Goal: Find specific page/section: Find specific page/section

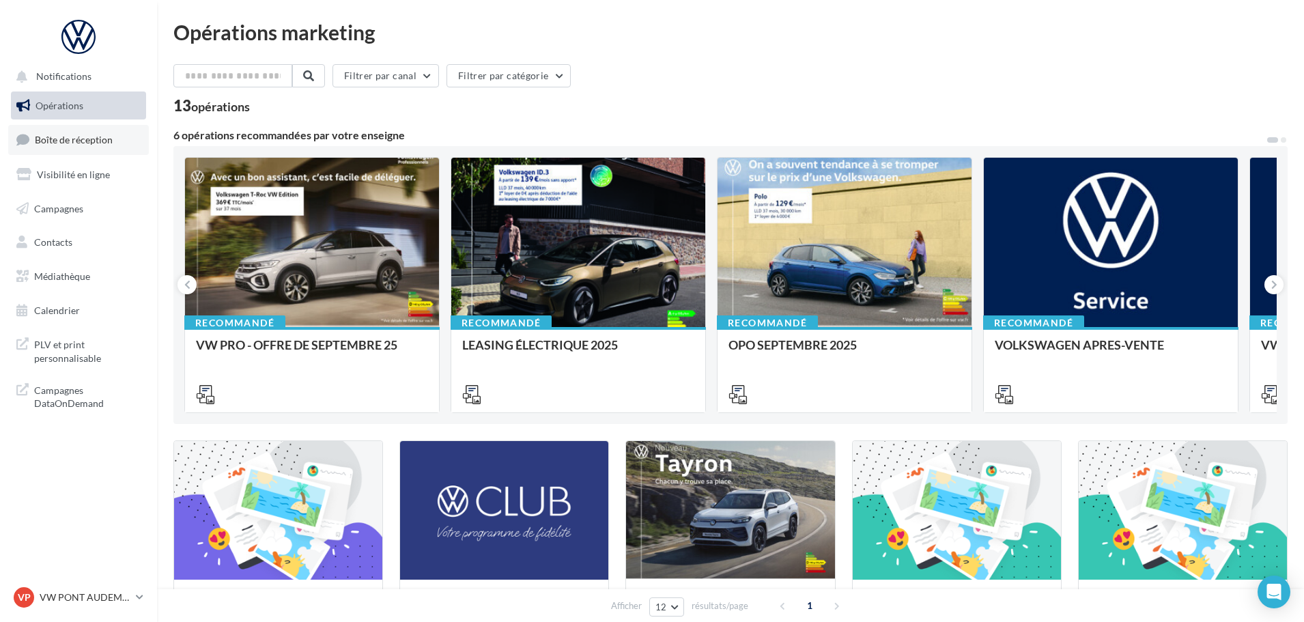
click at [86, 140] on span "Boîte de réception" at bounding box center [74, 140] width 78 height 12
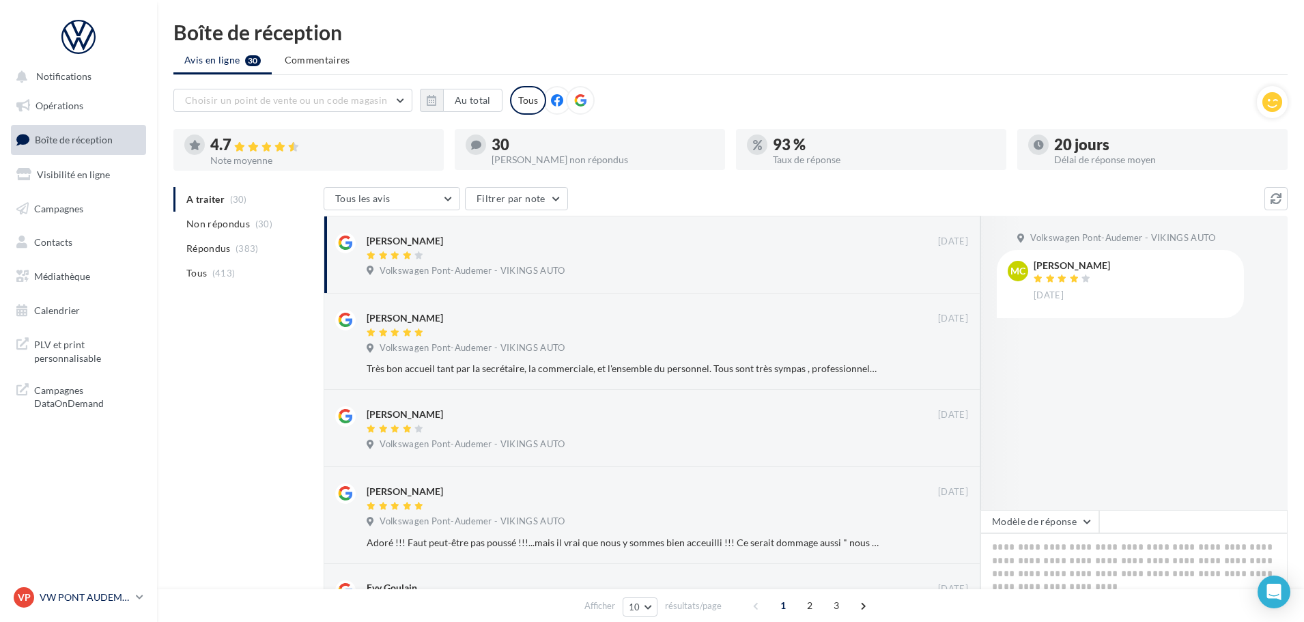
click at [93, 594] on p "VW PONT AUDEMER" at bounding box center [85, 598] width 91 height 14
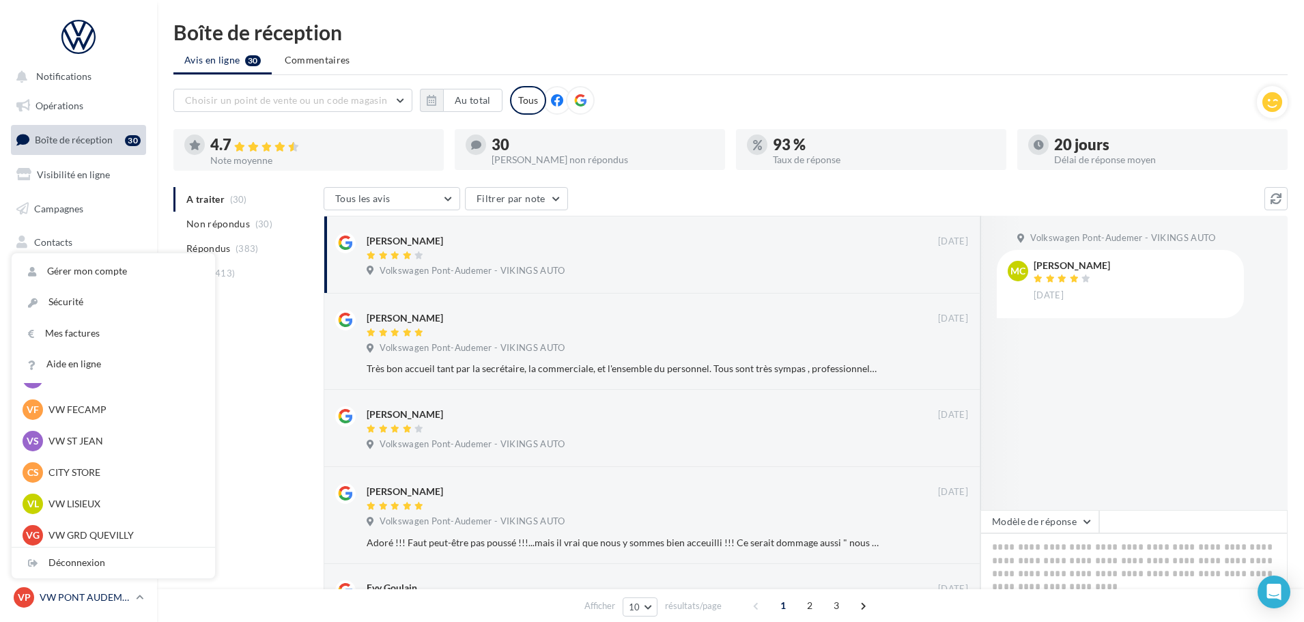
scroll to position [205, 0]
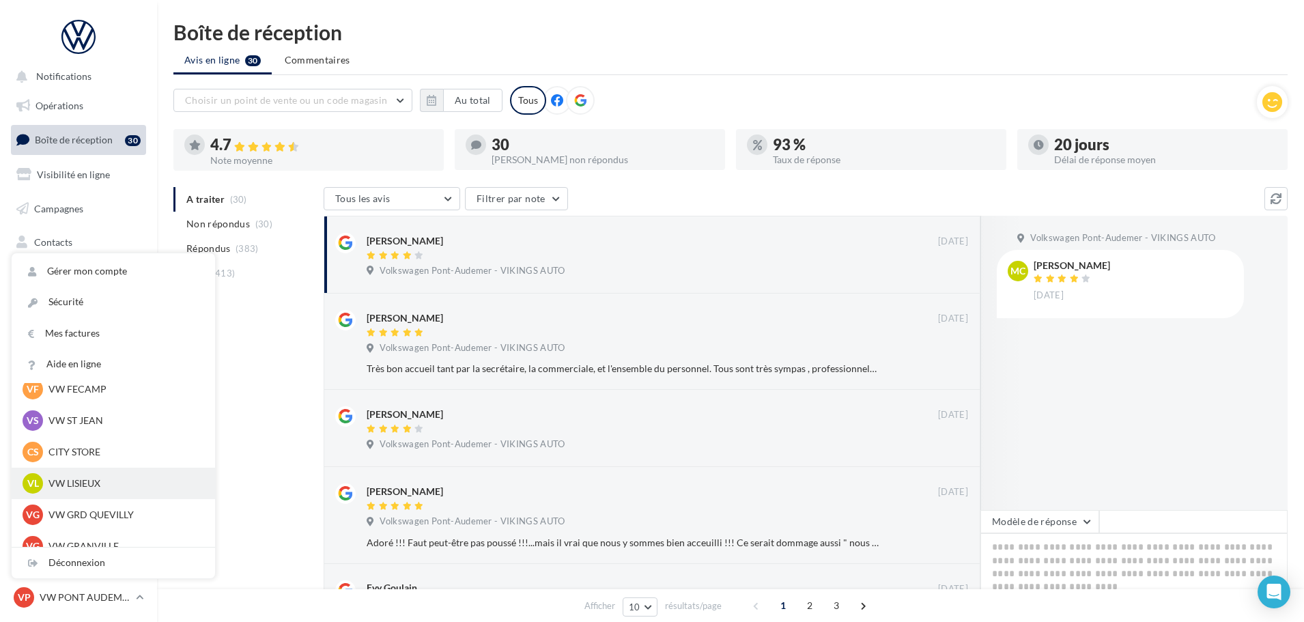
click at [83, 481] on p "VW LISIEUX" at bounding box center [123, 484] width 150 height 14
